Goal: Task Accomplishment & Management: Complete application form

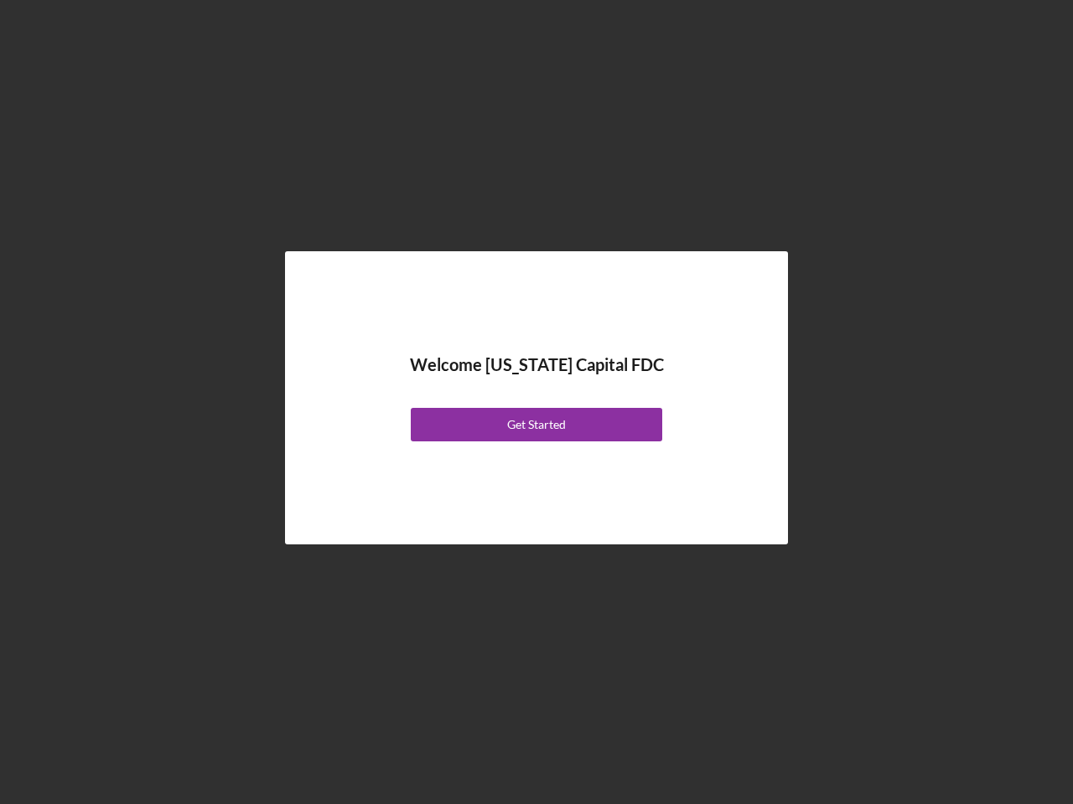
click at [536, 402] on div "Welcome [US_STATE] Capital FDC Get Started" at bounding box center [536, 397] width 419 height 209
click at [536, 425] on div "Get Started" at bounding box center [536, 425] width 59 height 34
